Goal: Check status: Check status

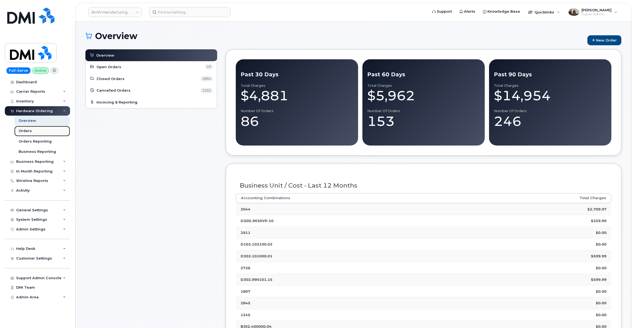
click at [32, 132] on link "Orders" at bounding box center [42, 131] width 56 height 10
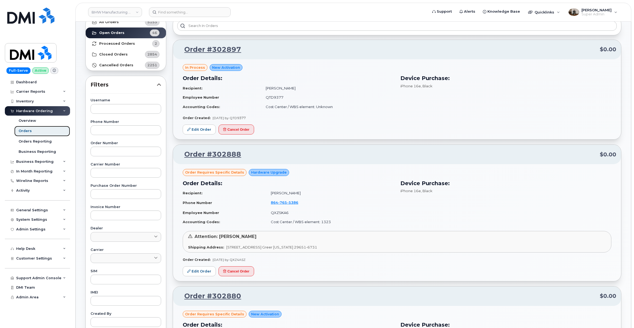
scroll to position [36, 0]
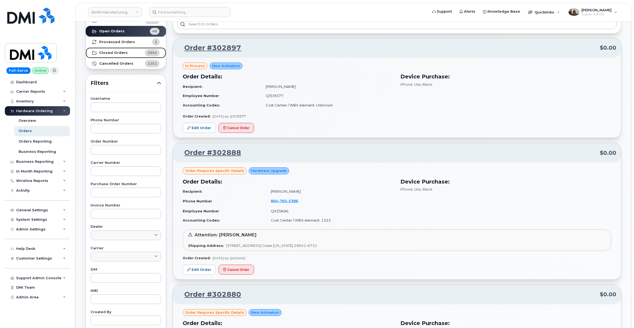
click at [108, 55] on link "Closed Orders 2854" at bounding box center [126, 52] width 80 height 11
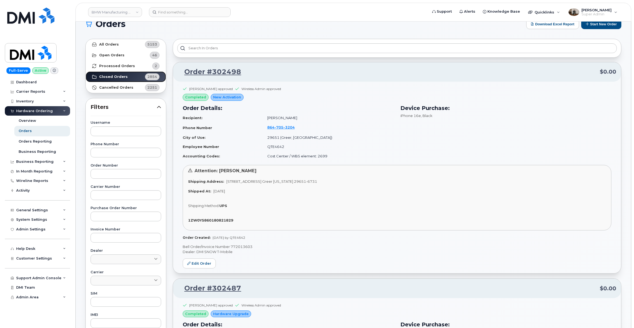
scroll to position [13, 0]
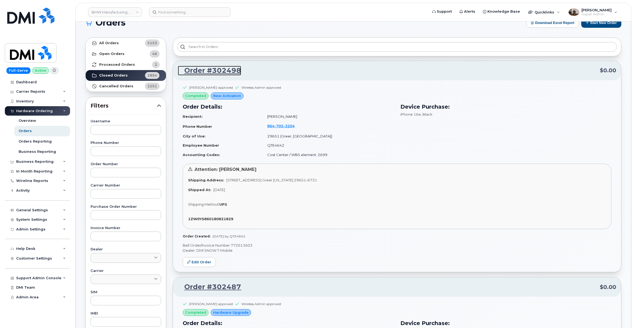
click at [211, 67] on link "Order #302498" at bounding box center [209, 71] width 63 height 10
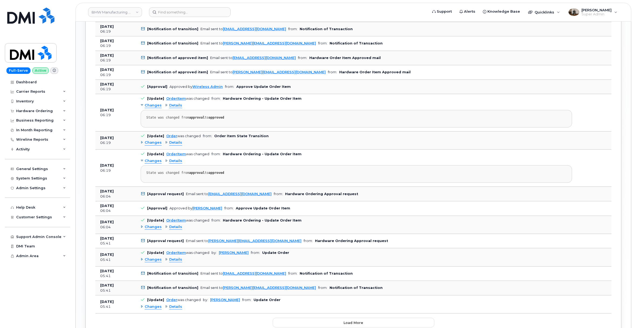
scroll to position [694, 0]
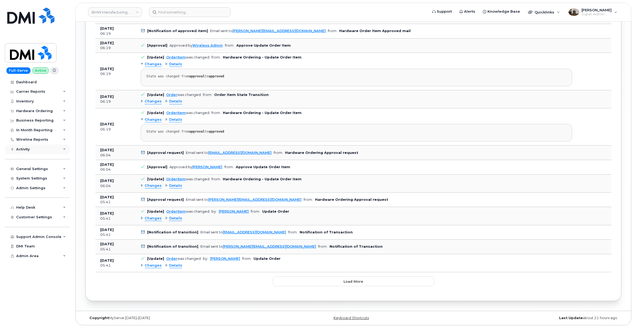
click at [25, 151] on div "Activity" at bounding box center [22, 149] width 13 height 4
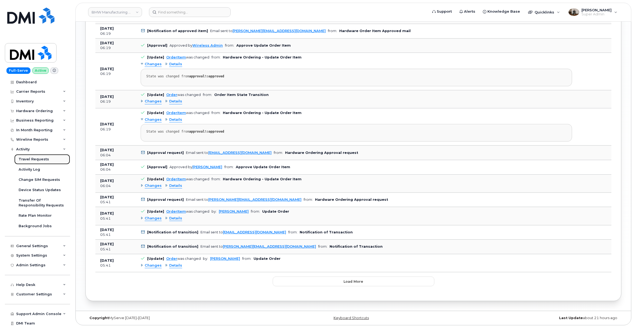
click at [40, 160] on div "Travel Requests" at bounding box center [34, 159] width 30 height 5
click at [37, 171] on div "Activity Log" at bounding box center [30, 169] width 22 height 5
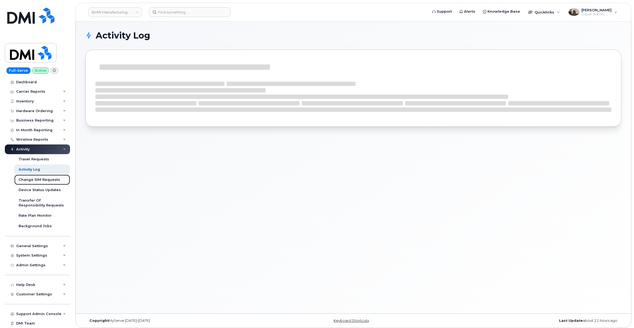
click at [40, 180] on div "Change SIM Requests" at bounding box center [39, 179] width 41 height 5
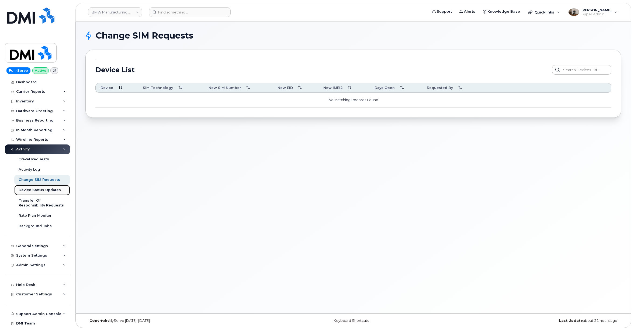
click at [40, 190] on div "Device Status Updates" at bounding box center [40, 189] width 42 height 5
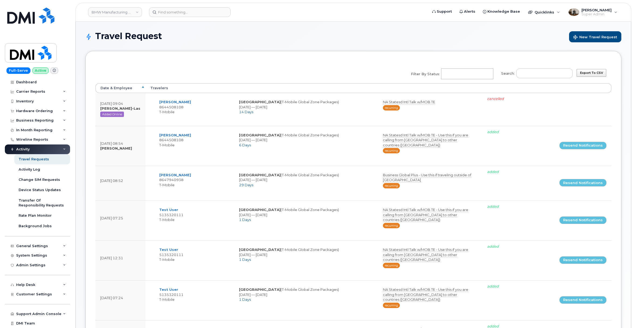
select select
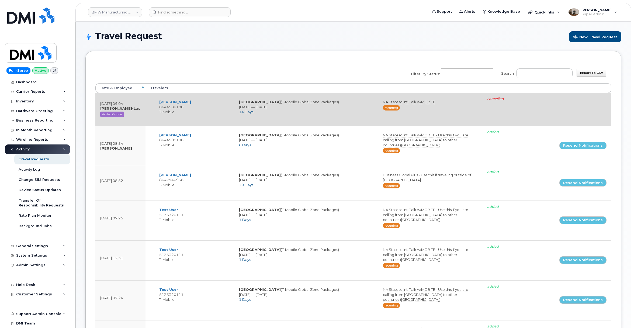
click at [218, 119] on div "Jinks, Jay 8644508108 T-Mobile Germany (T-Mobile Global Zone Packages) 2023-11-…" at bounding box center [316, 109] width 333 height 26
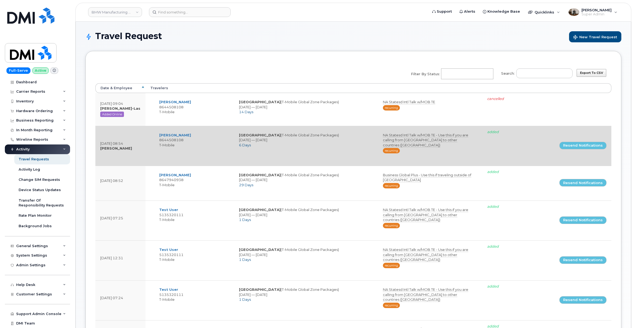
click at [215, 151] on td "Jinks, Jay 8644508108 T-Mobile" at bounding box center [194, 143] width 80 height 28
click at [305, 150] on td "Germany (T-Mobile Global Zone Packages) 2023-11-16 — 2023-11-21 6 Days" at bounding box center [306, 143] width 144 height 28
drag, startPoint x: 305, startPoint y: 150, endPoint x: 308, endPoint y: 151, distance: 3.7
click at [305, 150] on td "Germany (T-Mobile Global Zone Packages) 2023-11-16 — 2023-11-21 6 Days" at bounding box center [306, 143] width 144 height 28
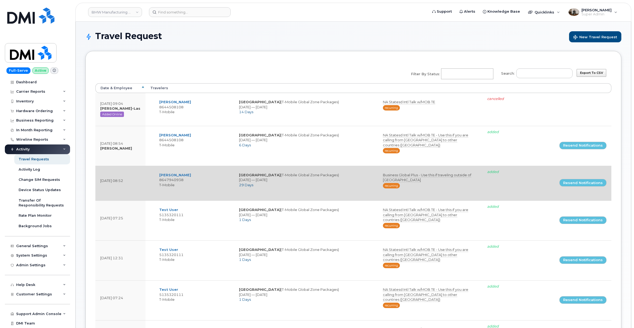
click at [345, 179] on td "Germany (T-Mobile Global Zone Packages) 2023-12-08 — 2024-01-05 29 Days" at bounding box center [306, 180] width 144 height 23
